Goal: Find specific fact: Find specific fact

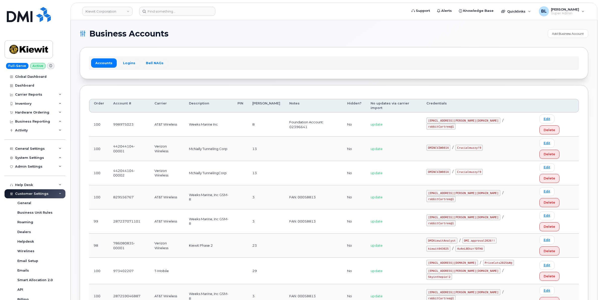
click at [331, 209] on td "FAN: 00058813" at bounding box center [314, 221] width 58 height 24
drag, startPoint x: 439, startPoint y: 152, endPoint x: 507, endPoint y: 155, distance: 68.0
click at [470, 190] on code "ms-kiewit@dminc.com" at bounding box center [464, 193] width 74 height 6
copy code "ms-kiewit@dminc.com"
click at [474, 185] on td "ms-kiewit@dminc.com / rabbitCartree@1" at bounding box center [478, 197] width 113 height 24
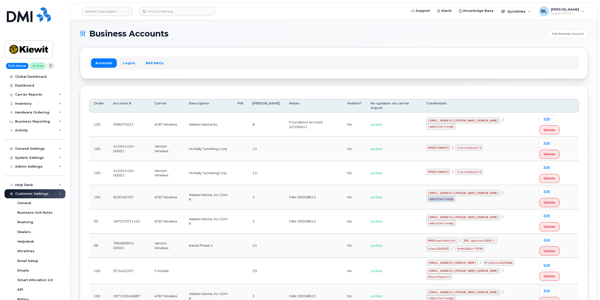
drag, startPoint x: 478, startPoint y: 153, endPoint x: 502, endPoint y: 154, distance: 24.4
click at [456, 196] on code "rabbitCartree@1" at bounding box center [441, 199] width 29 height 6
copy code "rabbitCartree@1"
click at [130, 185] on td "829556767" at bounding box center [129, 197] width 41 height 24
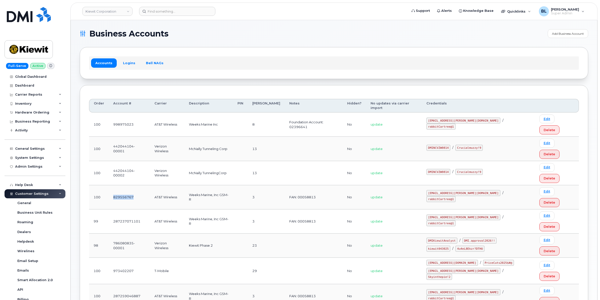
copy td "829556767"
click at [132, 185] on td "829556767" at bounding box center [129, 197] width 41 height 24
